Goal: Go to known website: Access a specific website the user already knows

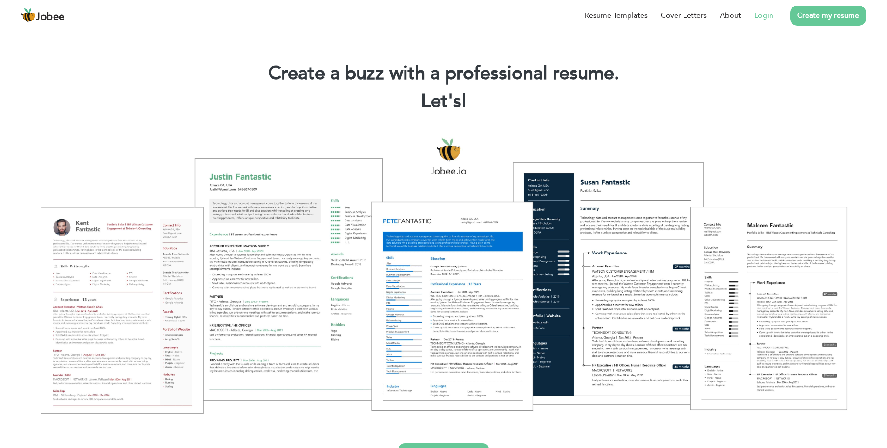
click at [771, 18] on link "Login" at bounding box center [763, 15] width 19 height 11
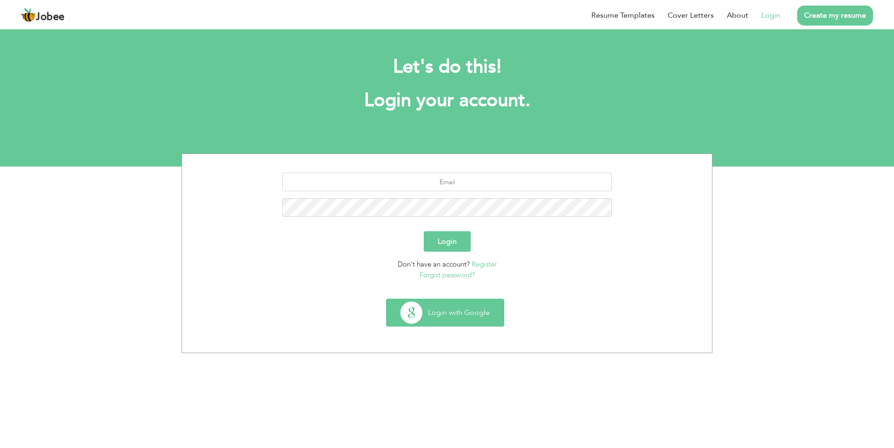
click at [465, 304] on button "Login with Google" at bounding box center [444, 312] width 117 height 27
